Goal: Navigation & Orientation: Find specific page/section

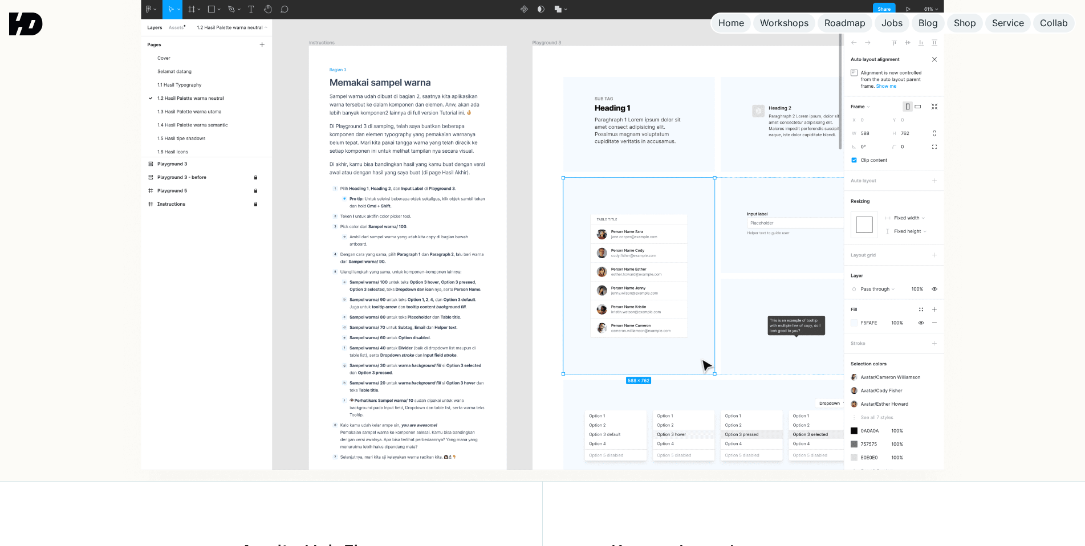
scroll to position [342, 0]
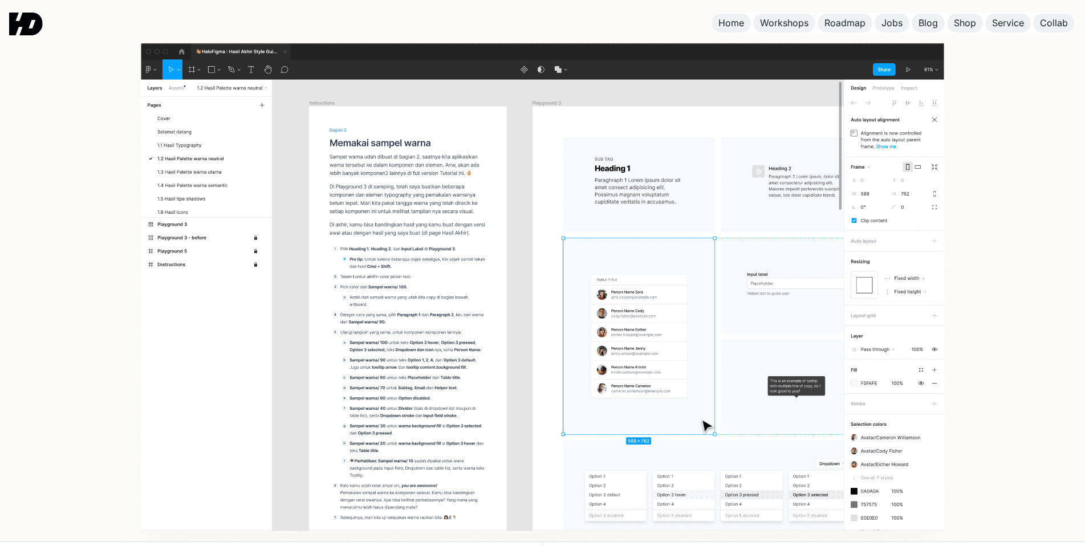
click at [30, 23] on img at bounding box center [26, 24] width 34 height 23
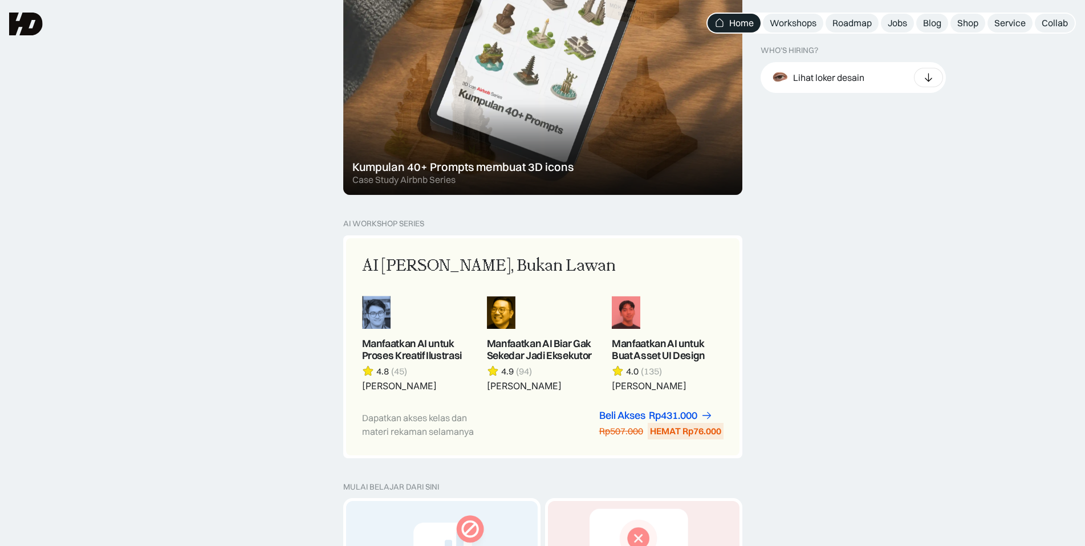
scroll to position [582, 0]
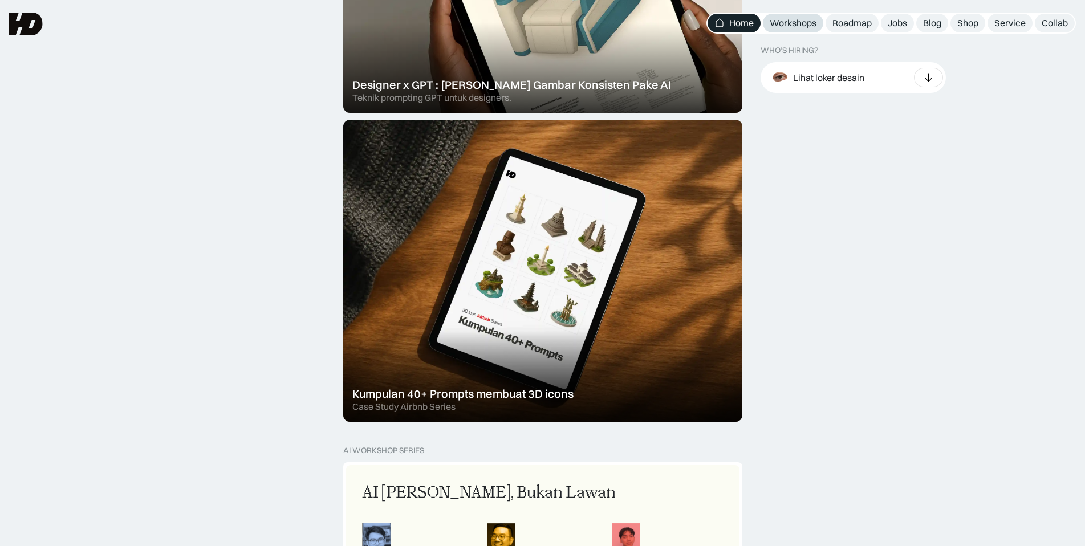
click at [797, 29] on div "Workshops" at bounding box center [793, 23] width 47 height 12
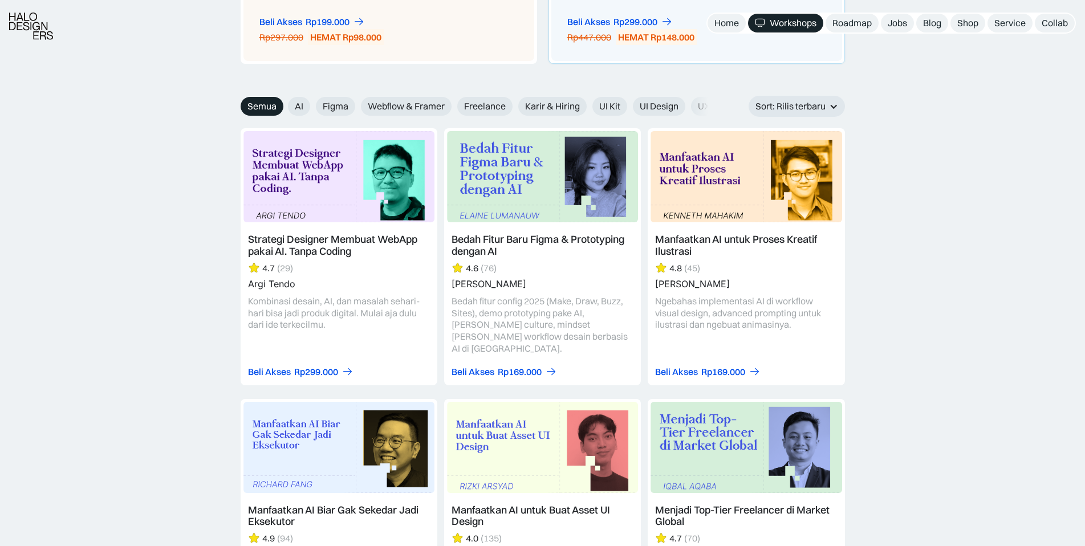
scroll to position [1369, 0]
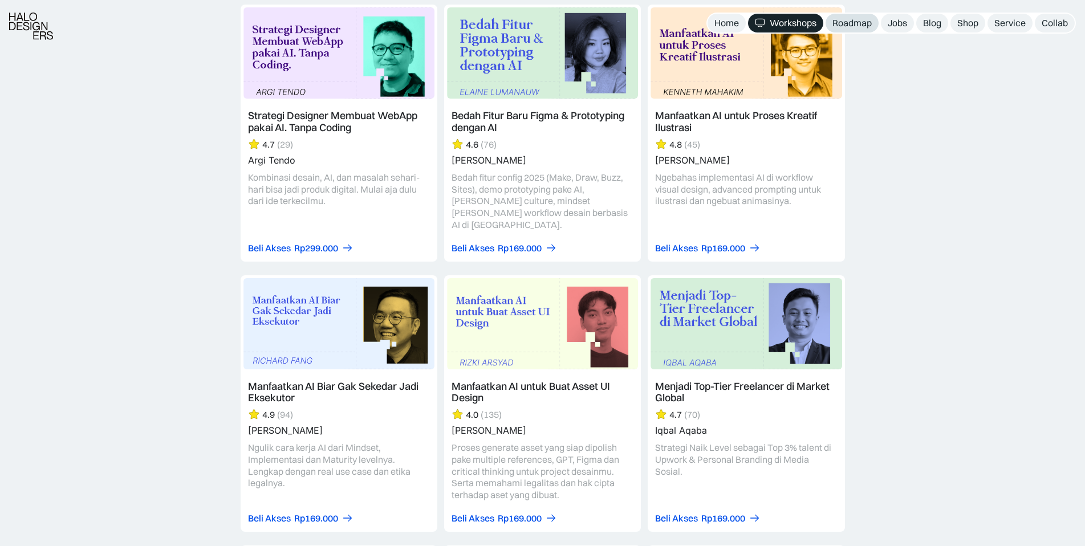
click at [851, 20] on div "Roadmap" at bounding box center [852, 23] width 39 height 12
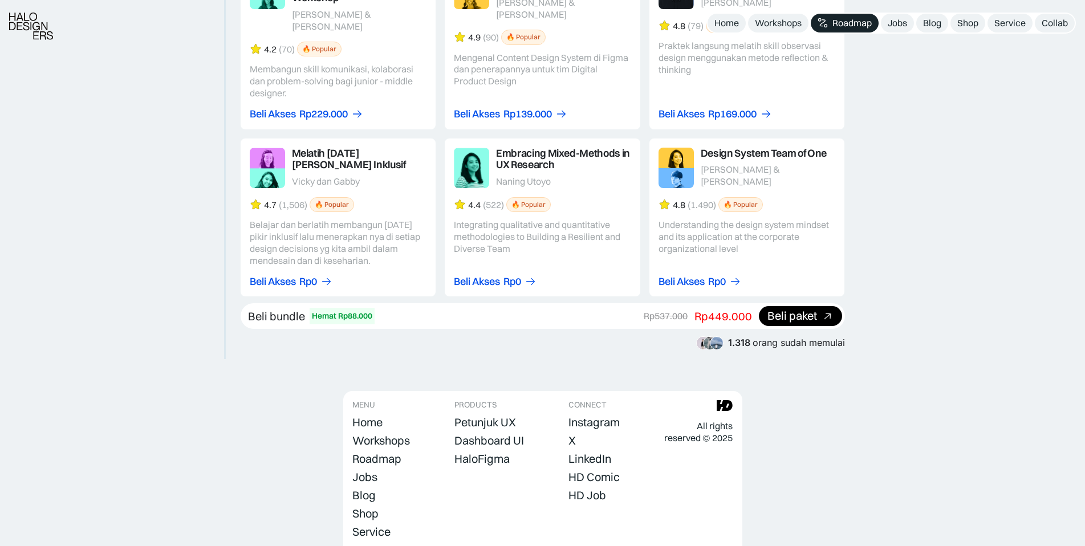
scroll to position [2067, 0]
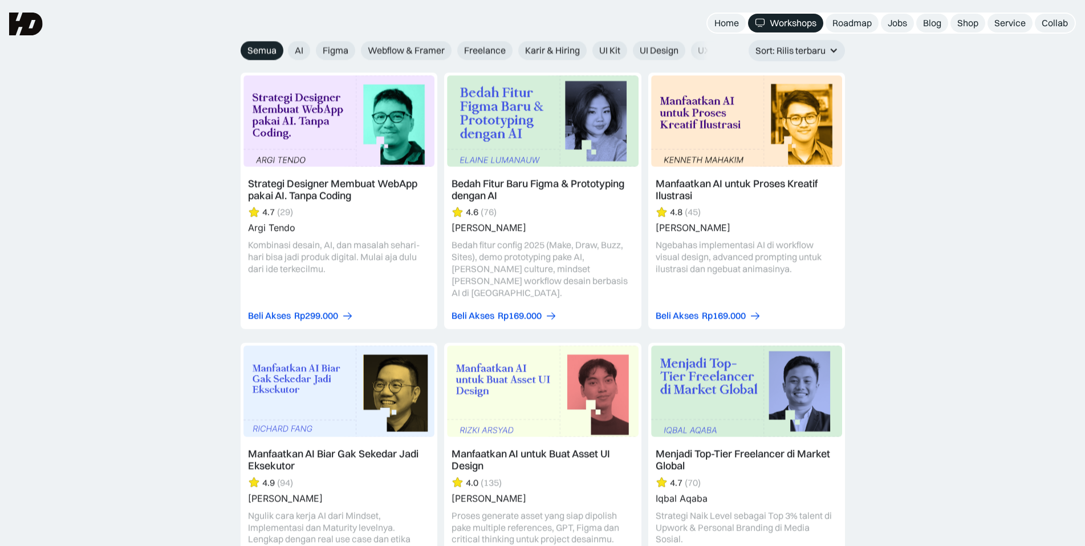
scroll to position [1369, 0]
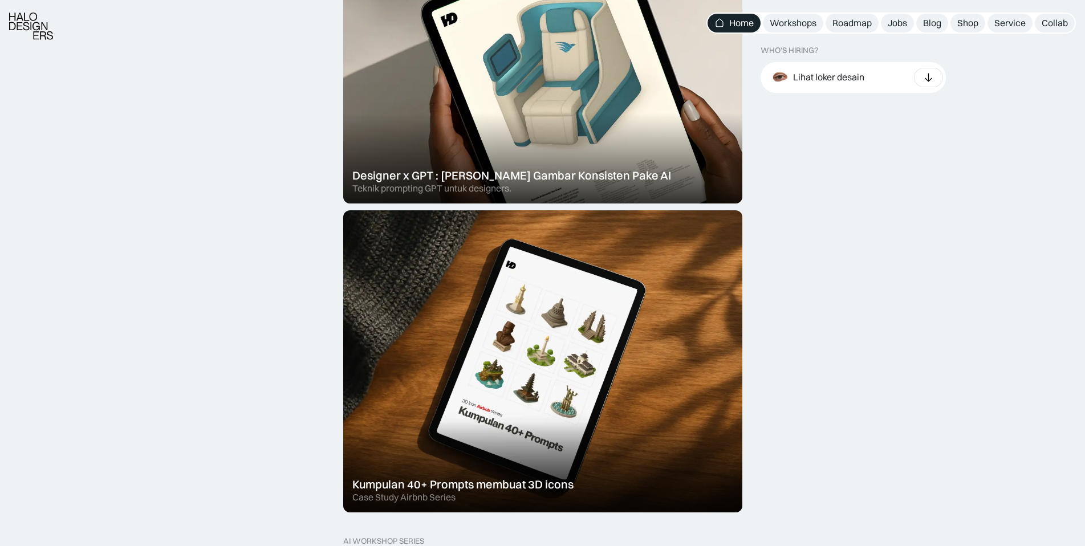
scroll to position [582, 0]
